Goal: Information Seeking & Learning: Learn about a topic

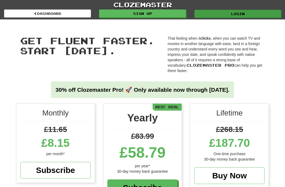
click at [228, 13] on link "Login" at bounding box center [237, 14] width 87 height 8
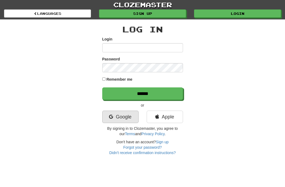
click at [126, 120] on link "Google" at bounding box center [120, 116] width 36 height 12
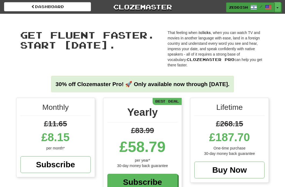
scroll to position [0, 0]
click at [236, 5] on span "zeddish" at bounding box center [238, 7] width 19 height 5
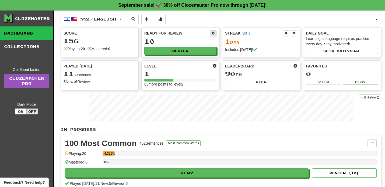
click at [212, 34] on span at bounding box center [213, 32] width 3 height 3
select select "*"
select select "**"
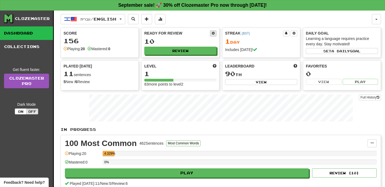
select select "***"
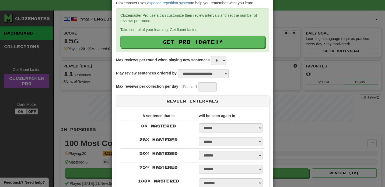
scroll to position [26, 0]
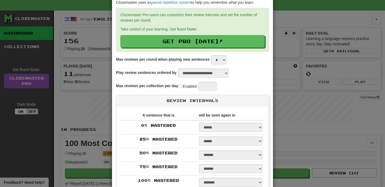
click at [218, 54] on form "**********" at bounding box center [192, 144] width 153 height 289
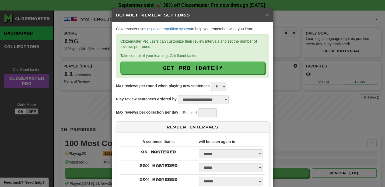
scroll to position [0, 0]
click at [267, 15] on span "×" at bounding box center [267, 15] width 3 height 6
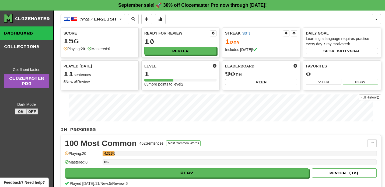
click at [23, 112] on button "On" at bounding box center [21, 111] width 12 height 6
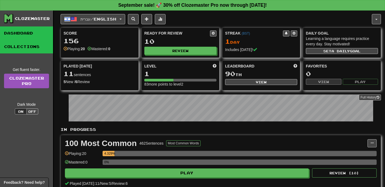
click at [6, 48] on link "Collections" at bounding box center [26, 46] width 53 height 13
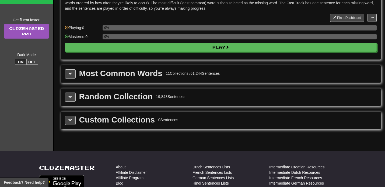
scroll to position [54, 0]
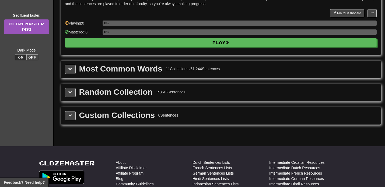
click at [99, 69] on div "Most Common Words" at bounding box center [120, 69] width 83 height 8
click at [67, 69] on button at bounding box center [70, 69] width 11 height 9
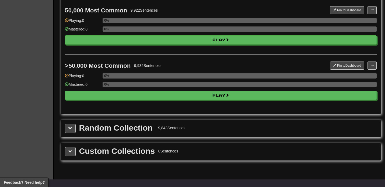
scroll to position [640, 0]
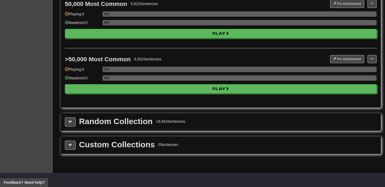
click at [268, 121] on div "Random Collection 19,843 Sentences" at bounding box center [221, 121] width 312 height 9
click at [71, 123] on span at bounding box center [70, 122] width 4 height 4
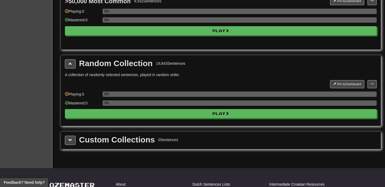
scroll to position [695, 0]
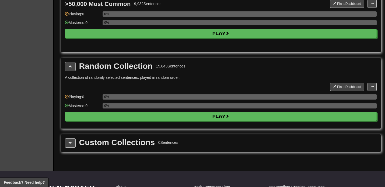
click at [74, 66] on button at bounding box center [70, 66] width 11 height 9
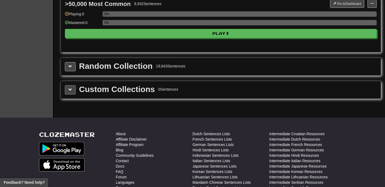
click at [73, 86] on button at bounding box center [70, 89] width 11 height 9
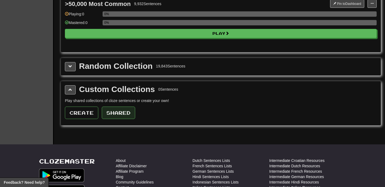
click at [111, 111] on button "Shared" at bounding box center [118, 112] width 33 height 12
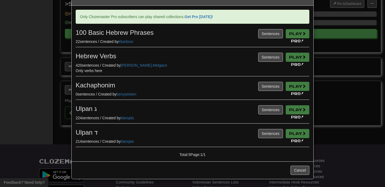
scroll to position [16, 0]
click at [285, 168] on button "Cancel" at bounding box center [299, 170] width 19 height 9
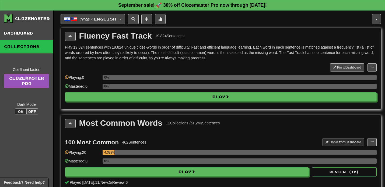
scroll to position [0, 0]
click at [80, 16] on button "עברית / English" at bounding box center [93, 19] width 65 height 10
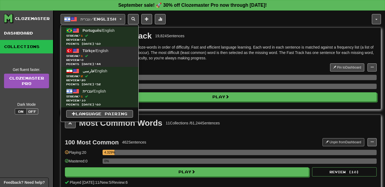
click at [80, 54] on span "Streak: 1" at bounding box center [99, 56] width 67 height 4
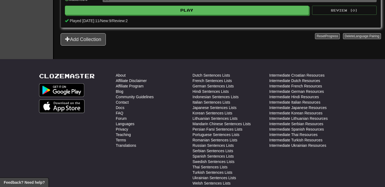
scroll to position [191, 0]
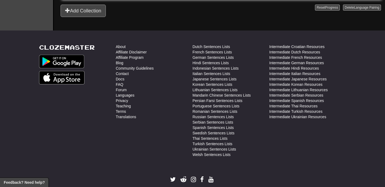
click at [91, 14] on button "Add Collection" at bounding box center [83, 11] width 45 height 12
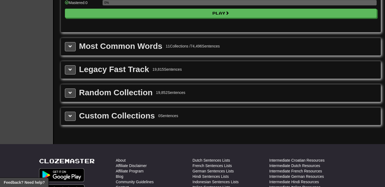
scroll to position [576, 0]
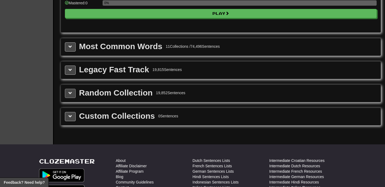
click at [68, 98] on button at bounding box center [70, 93] width 11 height 9
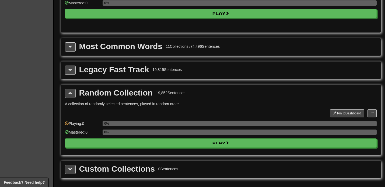
click at [69, 98] on button at bounding box center [70, 93] width 11 height 9
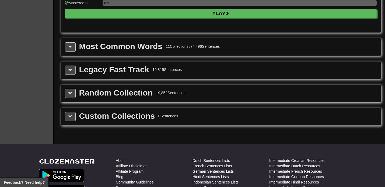
click at [74, 75] on button at bounding box center [70, 69] width 11 height 9
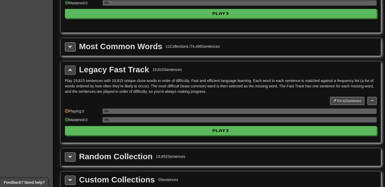
click at [73, 75] on button at bounding box center [70, 69] width 11 height 9
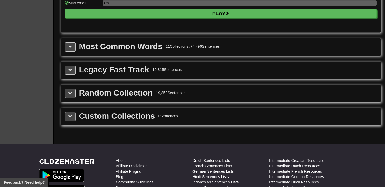
click at [72, 118] on span at bounding box center [70, 116] width 4 height 4
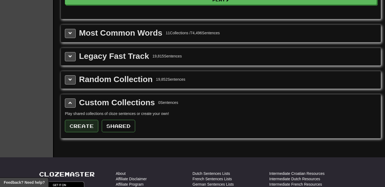
scroll to position [594, 0]
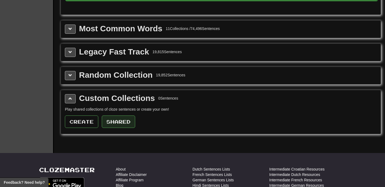
click at [118, 125] on button "Shared" at bounding box center [118, 121] width 33 height 12
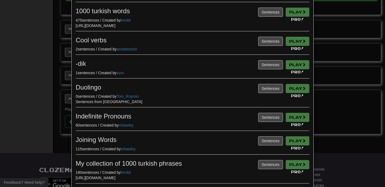
scroll to position [64, 0]
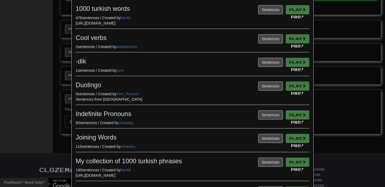
click at [247, 84] on h3 "Duolingo" at bounding box center [193, 84] width 234 height 7
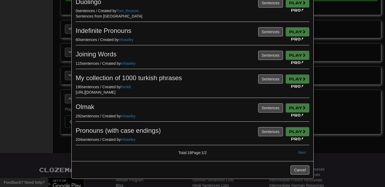
scroll to position [146, 0]
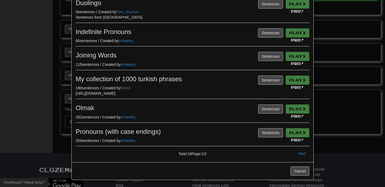
click at [327, 86] on div "× Shared Collections Only Clozemaster Pro subscribers can play shared collectio…" at bounding box center [192, 93] width 385 height 187
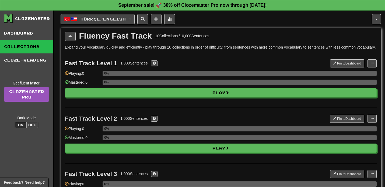
scroll to position [0, 0]
click at [117, 24] on button "Türkçe / English" at bounding box center [98, 19] width 74 height 10
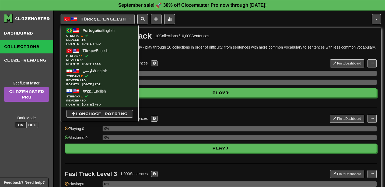
click at [90, 113] on link "Language Pairing" at bounding box center [99, 114] width 67 height 8
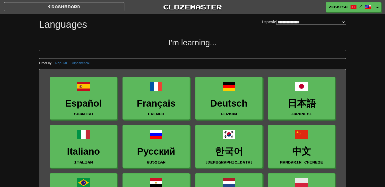
select select "*******"
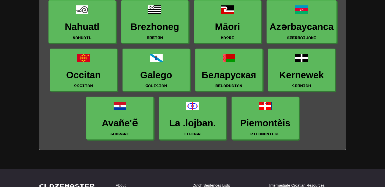
scroll to position [802, 0]
